Goal: Task Accomplishment & Management: Manage account settings

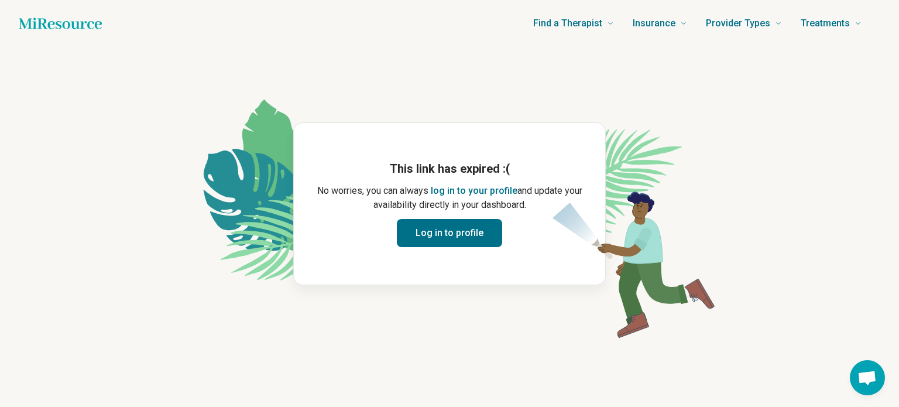
click at [471, 240] on button "Log in to profile" at bounding box center [449, 233] width 105 height 28
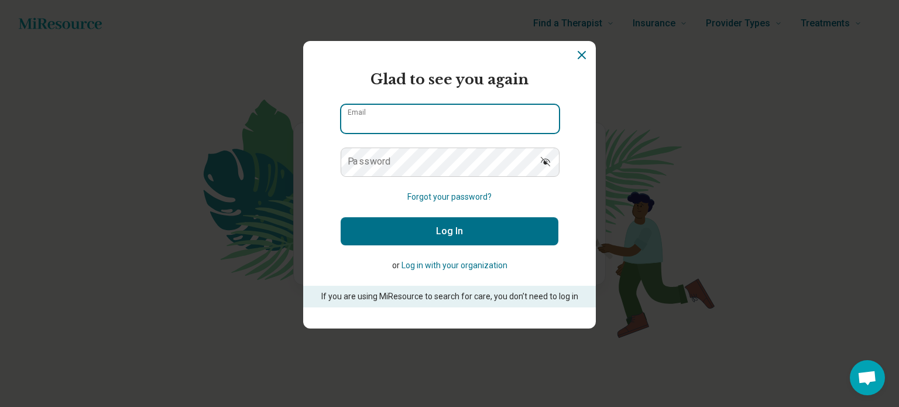
type input "**********"
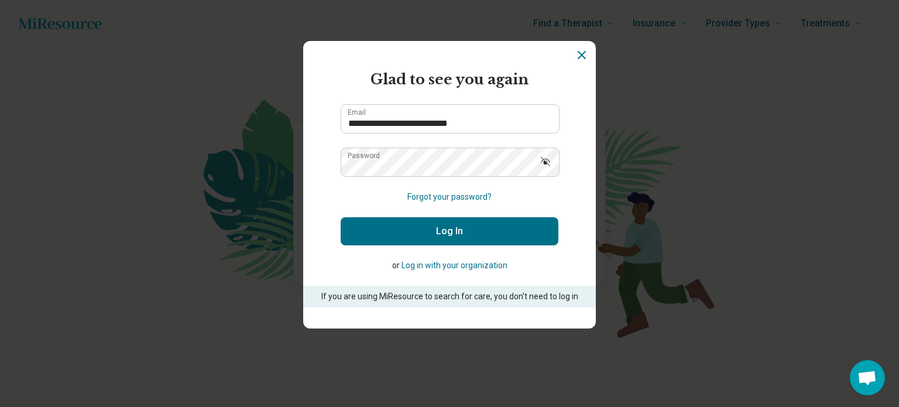
click at [453, 229] on button "Log In" at bounding box center [450, 231] width 218 height 28
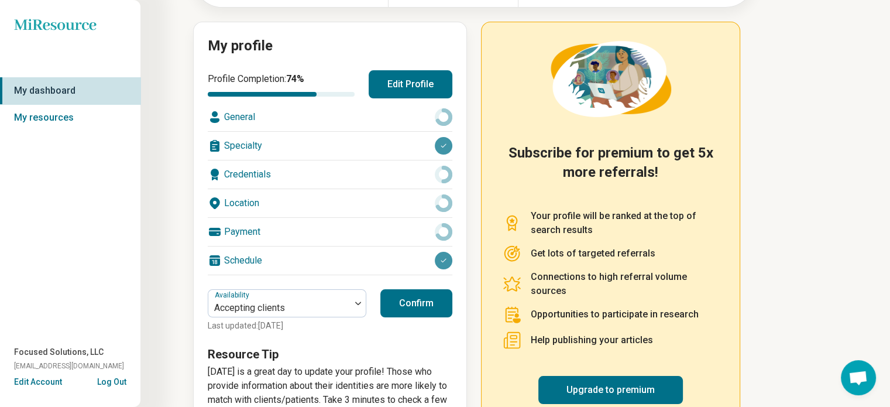
scroll to position [158, 0]
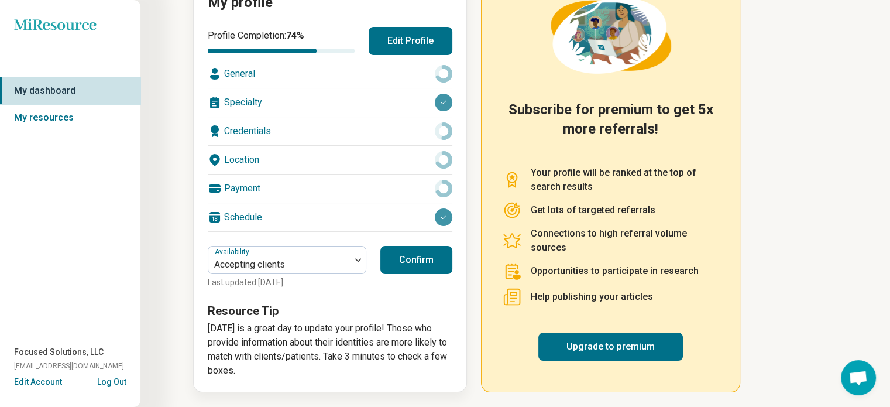
click at [426, 265] on button "Confirm" at bounding box center [416, 260] width 72 height 28
click at [116, 379] on button "Log Out" at bounding box center [111, 380] width 29 height 9
